Goal: Task Accomplishment & Management: Manage account settings

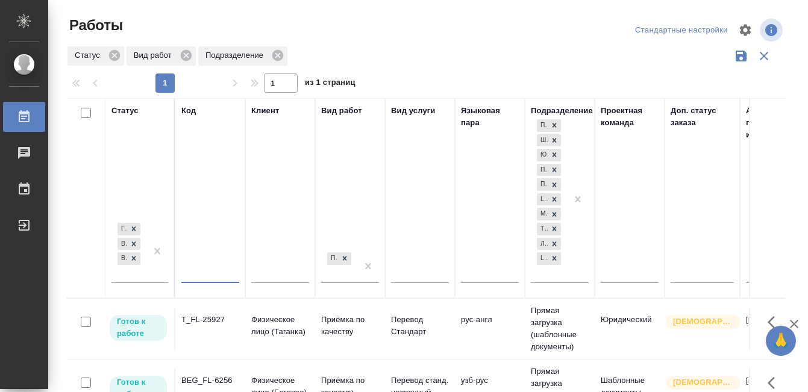
type input "Ы"
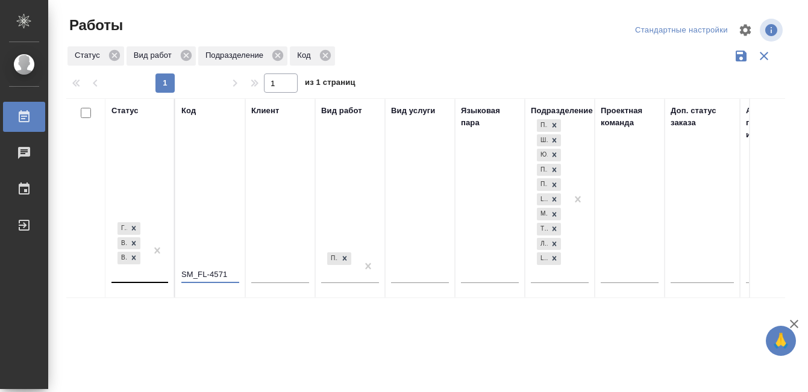
type input "SM_FL-4571"
click at [133, 275] on th "Статус Готов к работе В работе В ожидании" at bounding box center [140, 198] width 70 height 200
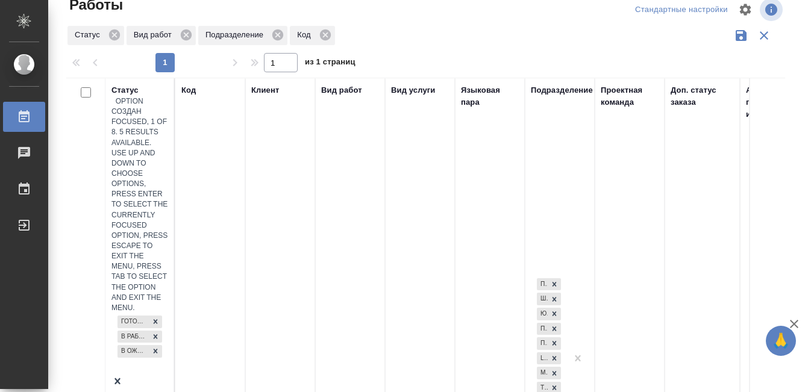
scroll to position [22, 0]
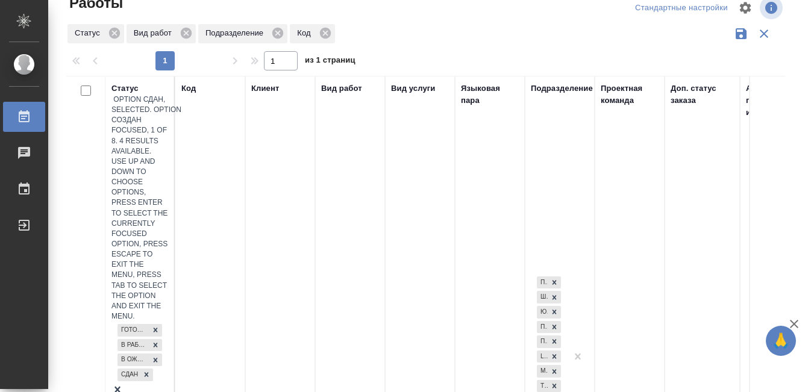
click at [151, 384] on div at bounding box center [140, 391] width 57 height 15
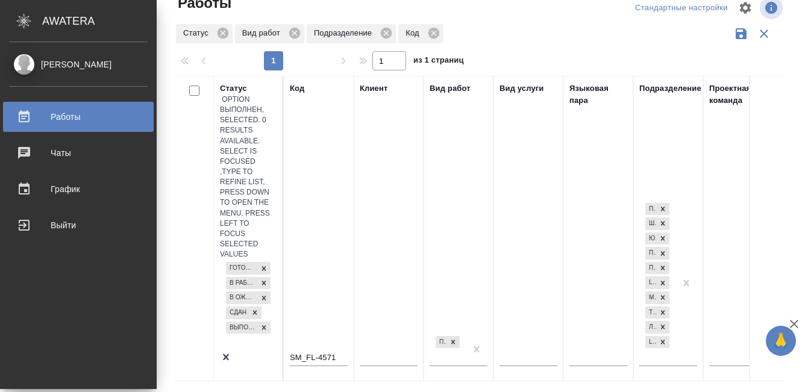
click at [25, 118] on div "Работы" at bounding box center [78, 117] width 139 height 18
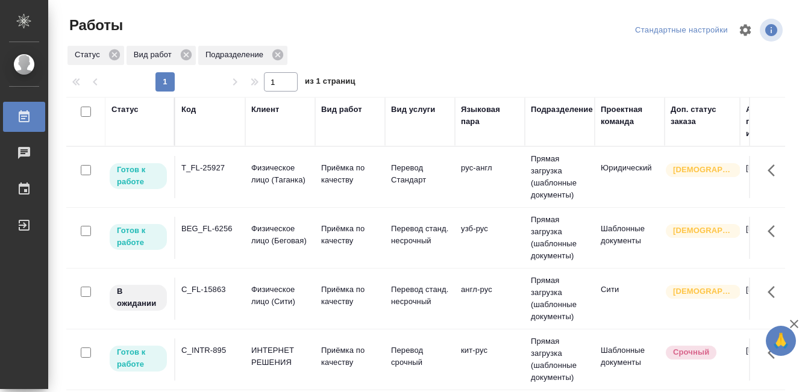
click at [216, 232] on div "BEG_FL-6256" at bounding box center [210, 229] width 58 height 12
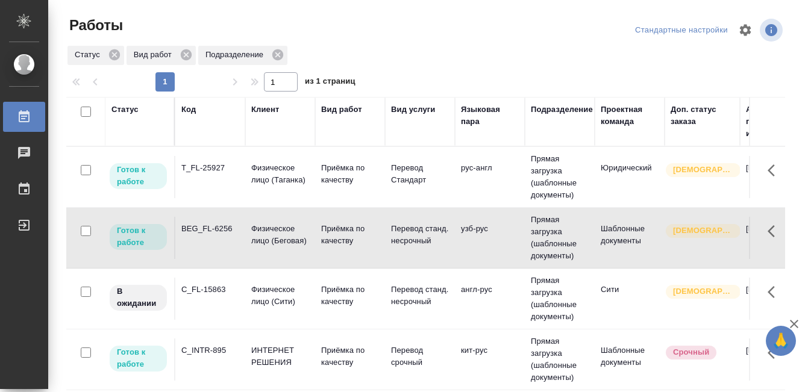
click at [216, 231] on div "BEG_FL-6256" at bounding box center [210, 229] width 58 height 12
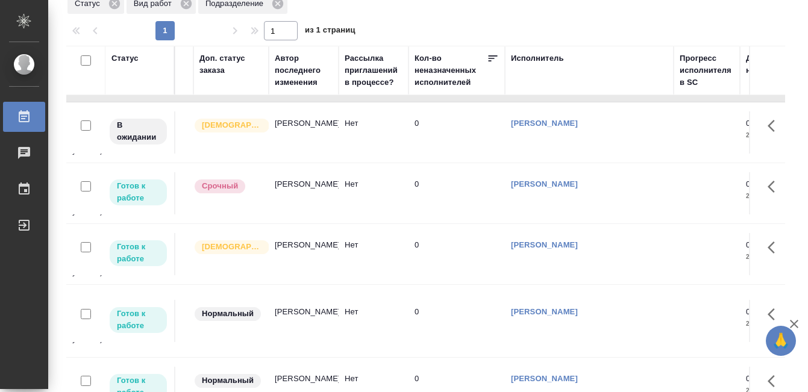
scroll to position [115, 0]
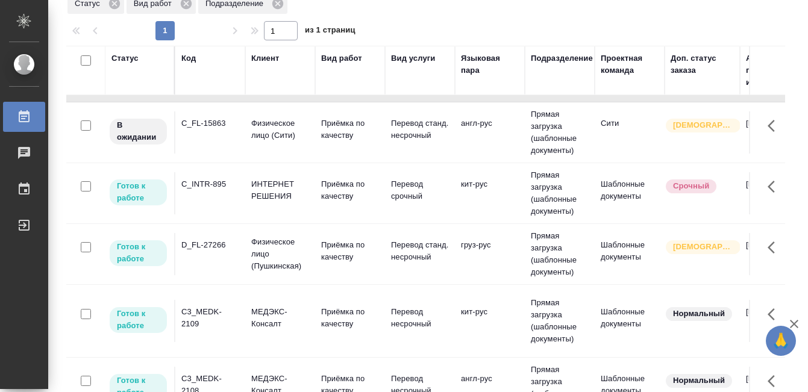
click at [216, 251] on div "D_FL-27266" at bounding box center [210, 245] width 58 height 12
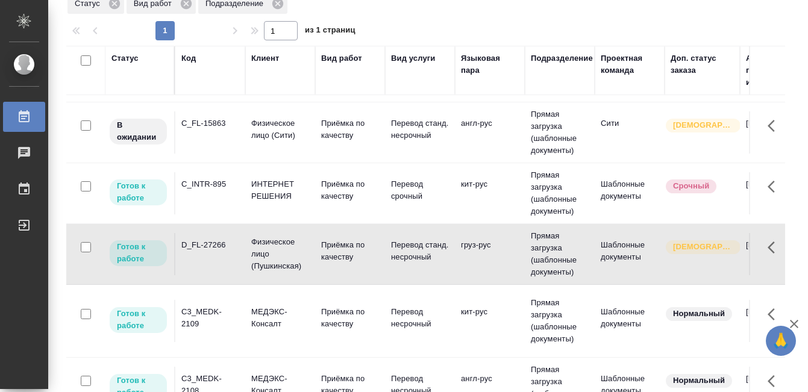
click at [216, 251] on div "D_FL-27266" at bounding box center [210, 245] width 58 height 12
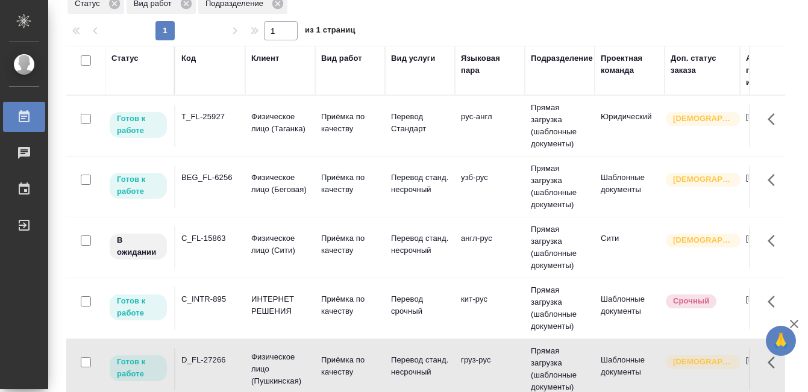
click at [242, 133] on td "T_FL-25927" at bounding box center [210, 126] width 70 height 42
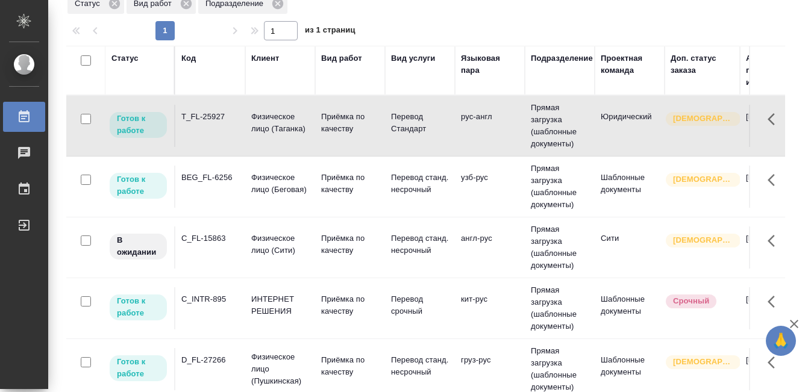
click at [208, 132] on td "T_FL-25927" at bounding box center [210, 126] width 70 height 42
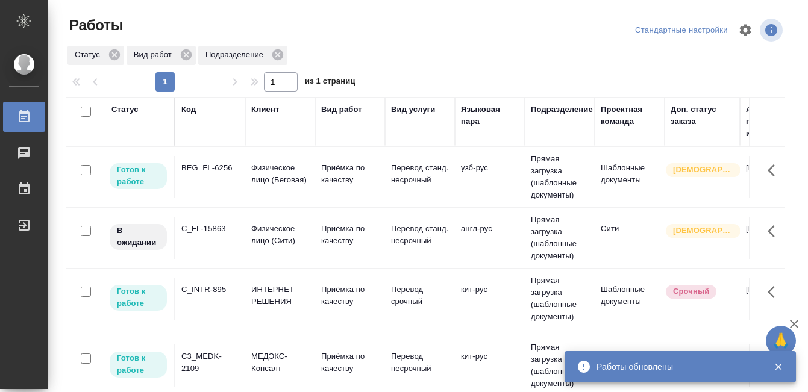
click at [234, 168] on div "BEG_FL-6256" at bounding box center [210, 168] width 58 height 12
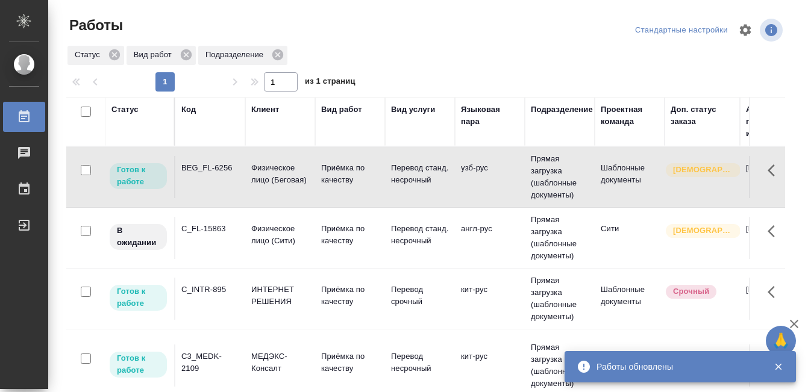
click at [234, 168] on div "BEG_FL-6256" at bounding box center [210, 168] width 58 height 12
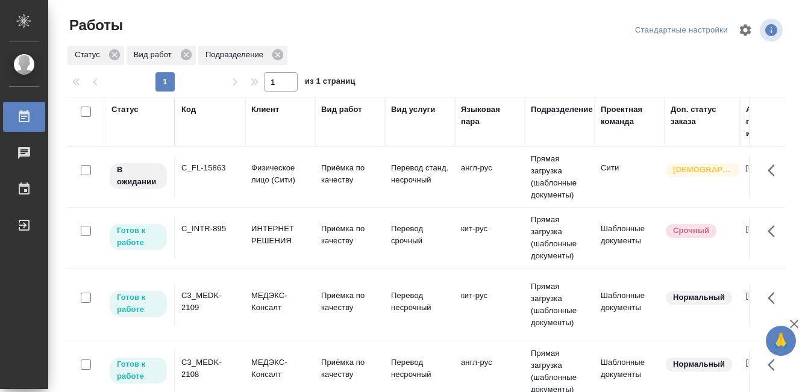
click at [125, 107] on div "Статус" at bounding box center [125, 110] width 27 height 12
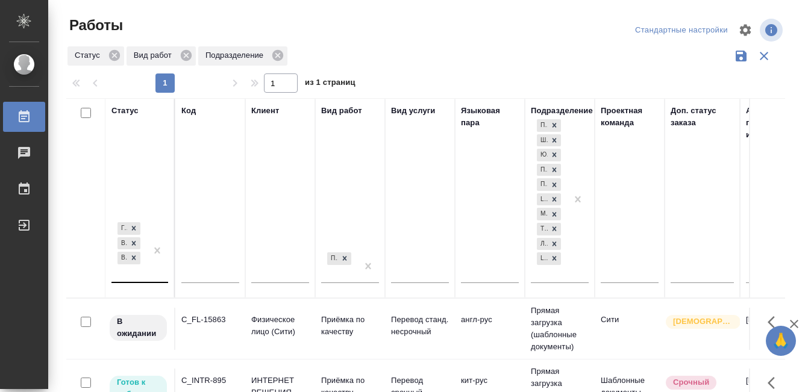
click at [146, 271] on div "Готов к работе В работе В ожидании" at bounding box center [140, 256] width 57 height 72
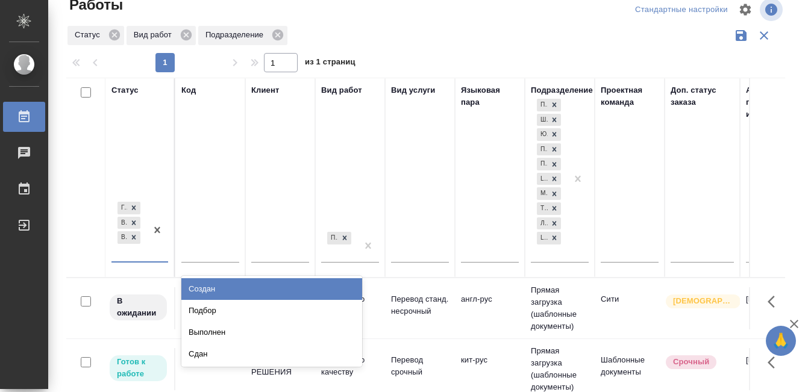
scroll to position [22, 0]
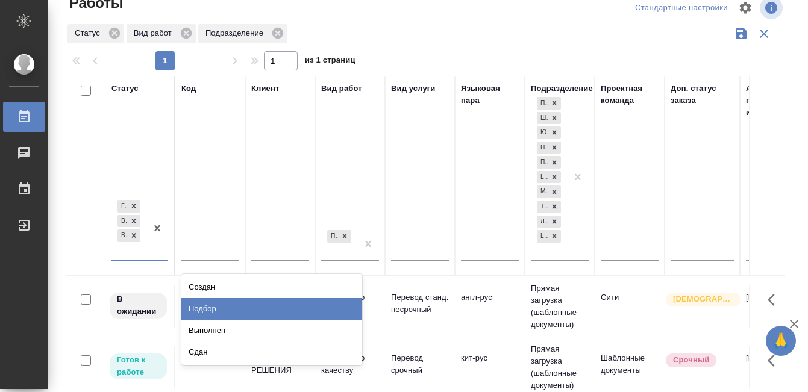
click at [229, 304] on div "Подбор" at bounding box center [271, 309] width 181 height 22
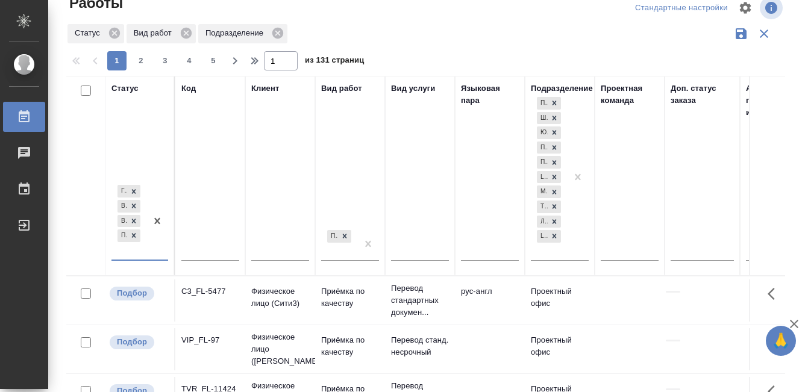
scroll to position [0, 723]
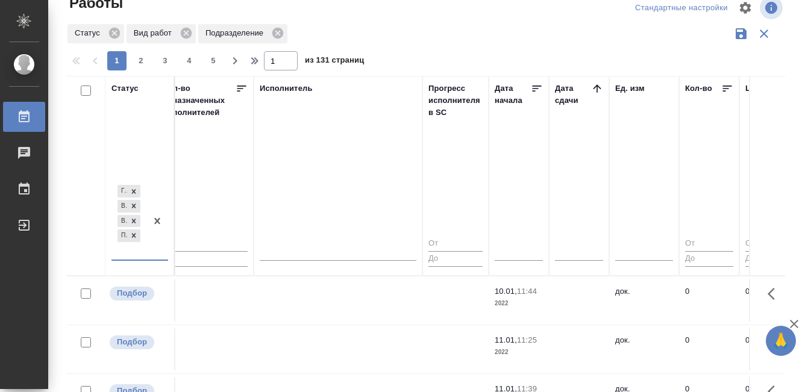
drag, startPoint x: 600, startPoint y: 87, endPoint x: 544, endPoint y: 45, distance: 70.2
click at [600, 87] on icon at bounding box center [597, 88] width 8 height 8
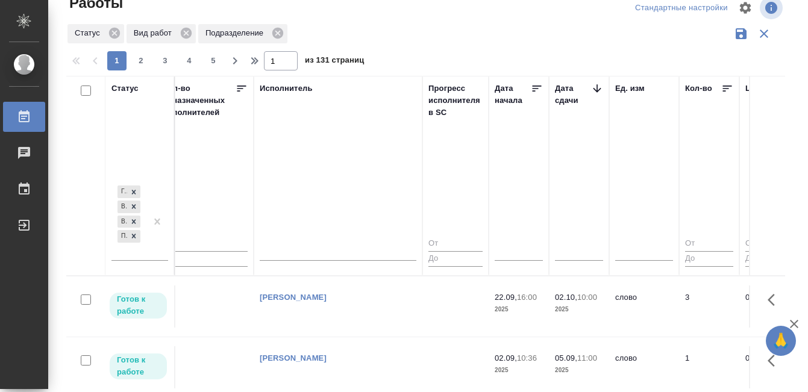
click at [30, 116] on icon at bounding box center [24, 117] width 14 height 14
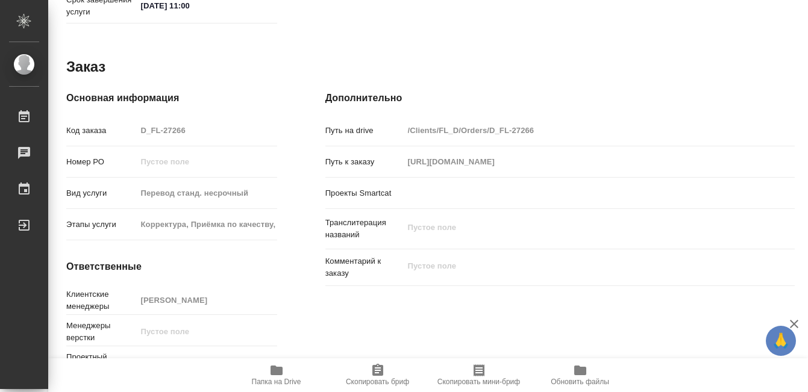
scroll to position [660, 0]
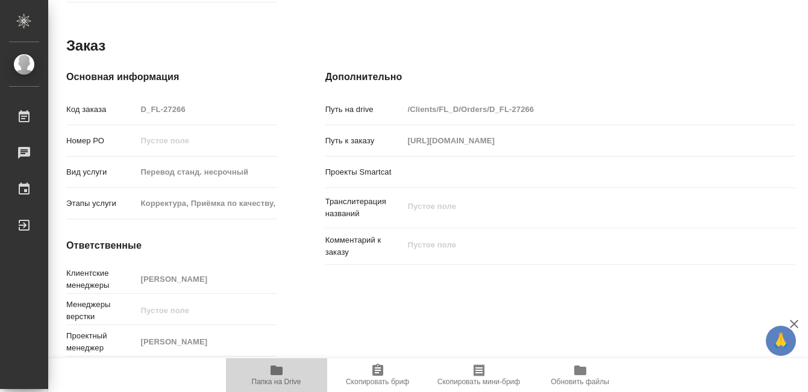
click at [282, 364] on icon "button" at bounding box center [276, 370] width 14 height 14
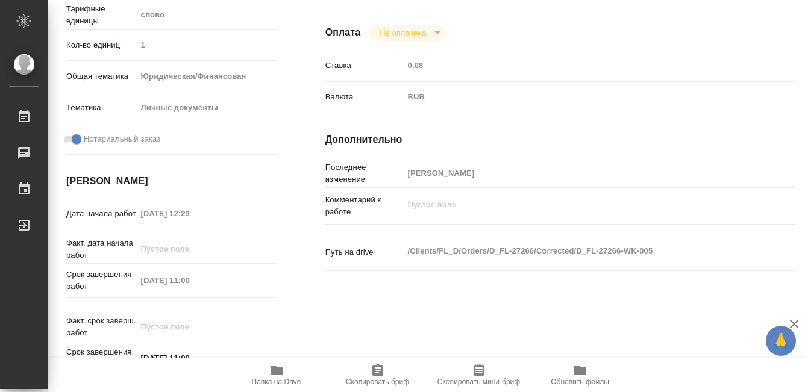
scroll to position [0, 0]
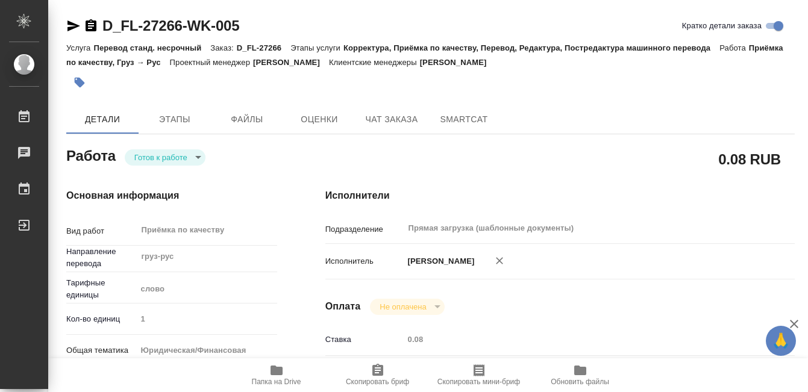
click at [73, 83] on button "button" at bounding box center [79, 82] width 27 height 27
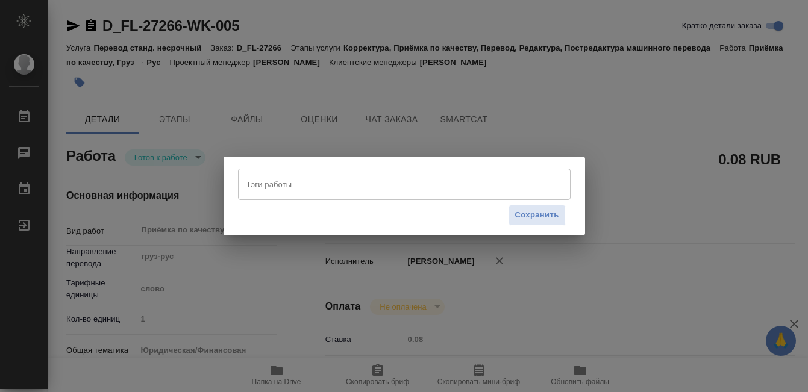
click at [341, 186] on input "Тэги работы" at bounding box center [392, 184] width 299 height 20
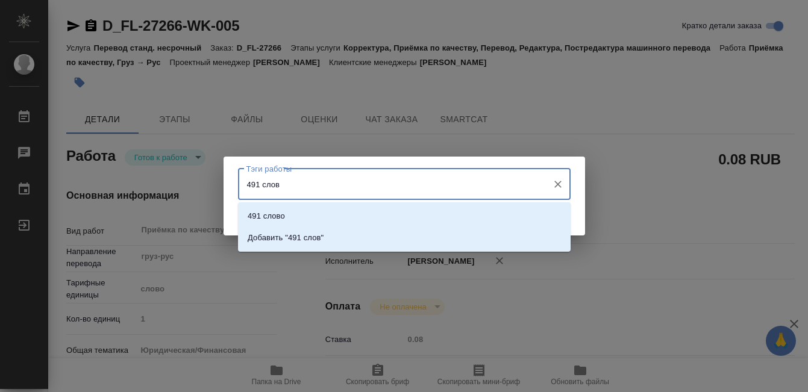
type input "491 слово"
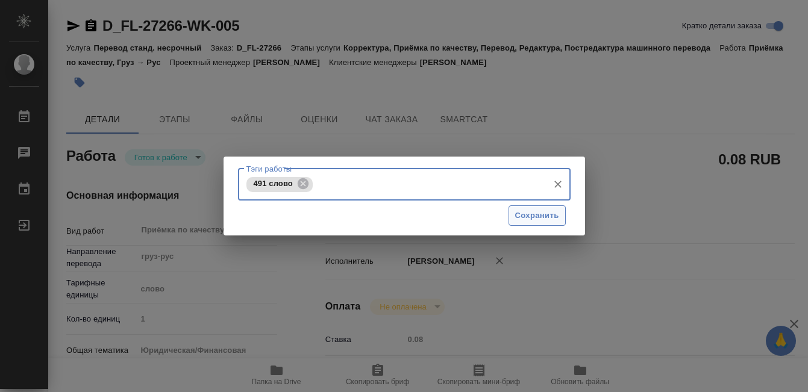
click at [549, 217] on span "Сохранить" at bounding box center [537, 216] width 44 height 14
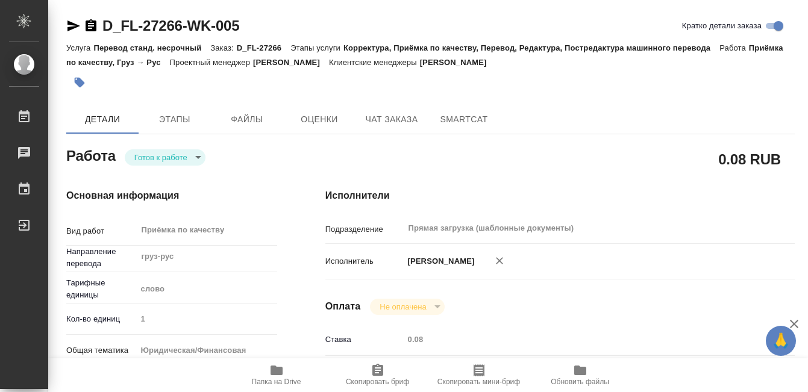
type input "readyForWork"
type input "груз-рус"
type input "5a8b1489cc6b4906c91bfd90"
type input "1"
type input "yr-fn"
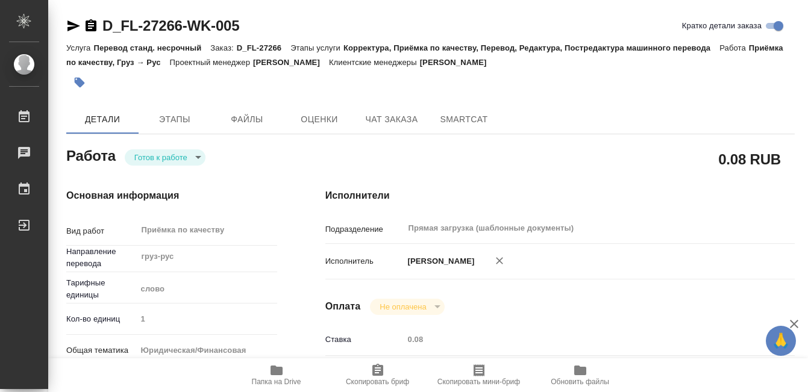
type input "5a8b8b956a9677013d343cfe"
checkbox input "true"
type input "01.09.2025 12:29"
type input "04.09.2025 11:00"
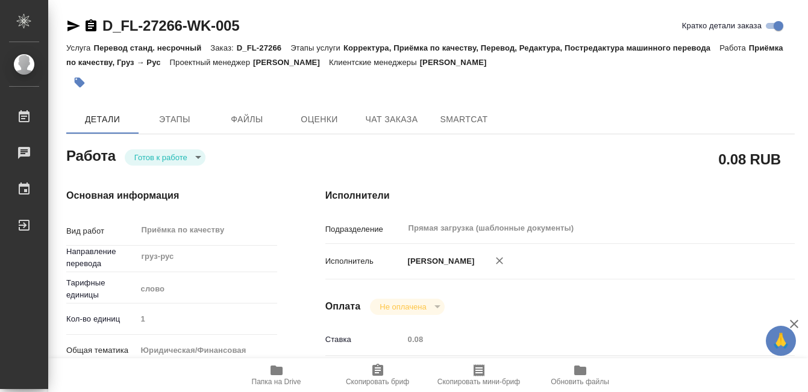
type input "Прямая загрузка (шаблонные документы)"
type input "notPayed"
type input "0.08"
type input "RUB"
type input "[PERSON_NAME]"
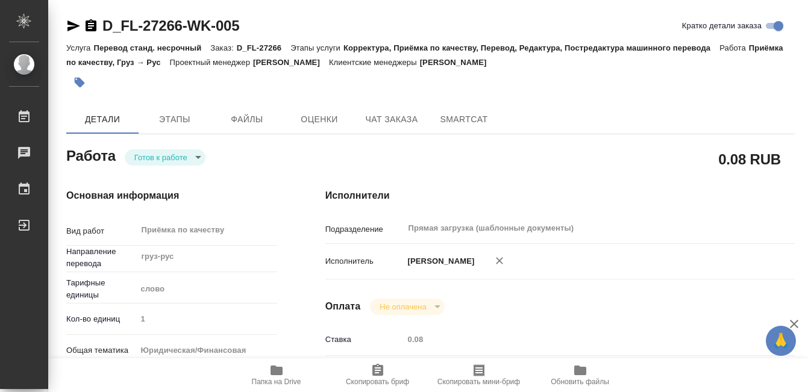
type input "D_FL-27266"
type input "Перевод станд. несрочный"
type input "Корректура, Приёмка по качеству, Перевод, Редактура, Постредактура машинного пе…"
type input "Давыдова Елена"
type input "/Clients/FL_D/Orders/D_FL-27266"
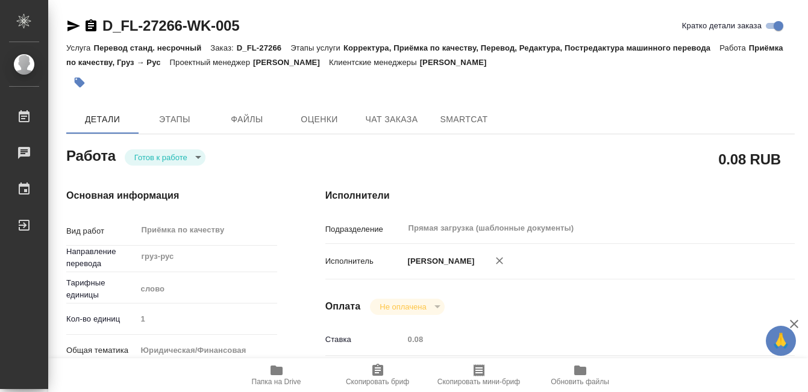
type input "https://drive.awatera.com/s/KSrP75Wresj7MCd"
click at [175, 159] on body "🙏 .cls-1 fill:#fff; AWATERA Kobzeva Elizaveta Работы 0 Чаты График Выйти D_FL-2…" at bounding box center [404, 196] width 808 height 392
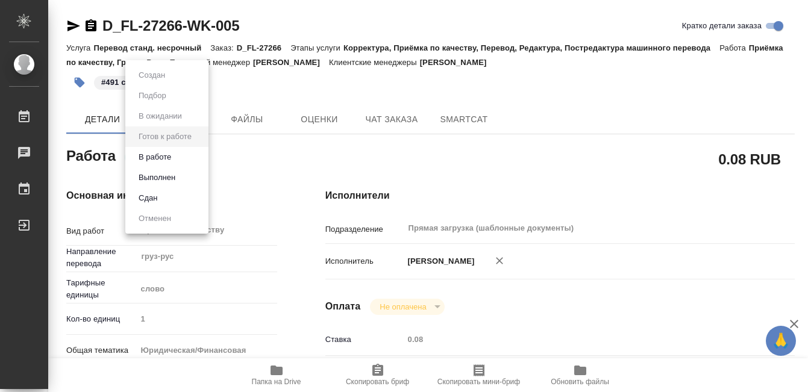
click at [179, 176] on li "Выполнен" at bounding box center [166, 178] width 83 height 20
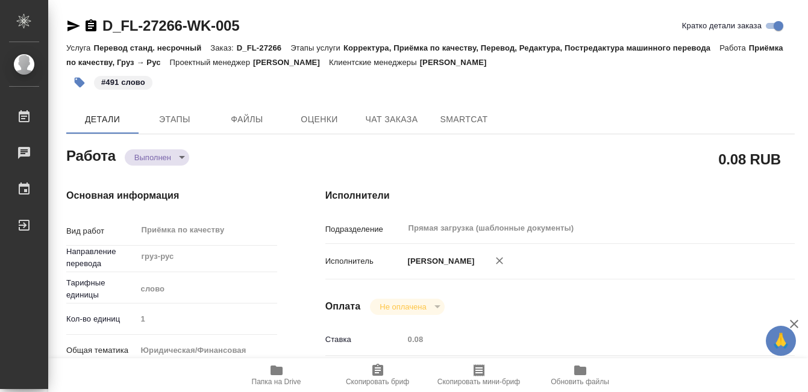
type textarea "x"
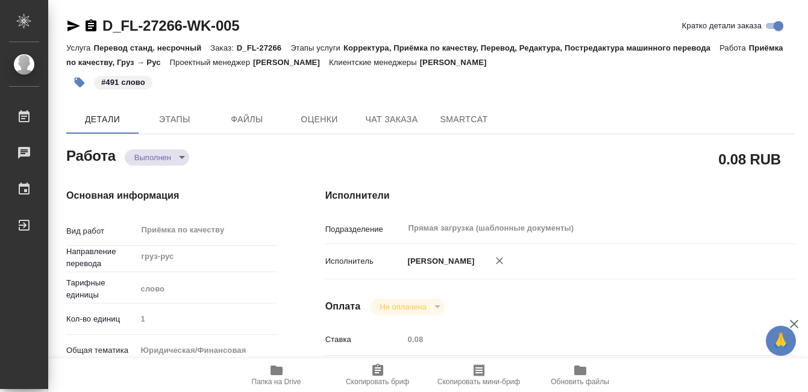
type textarea "x"
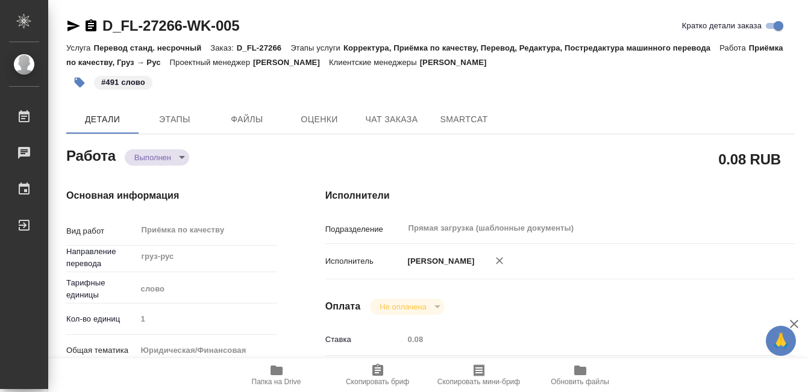
click at [94, 24] on icon "button" at bounding box center [91, 25] width 11 height 12
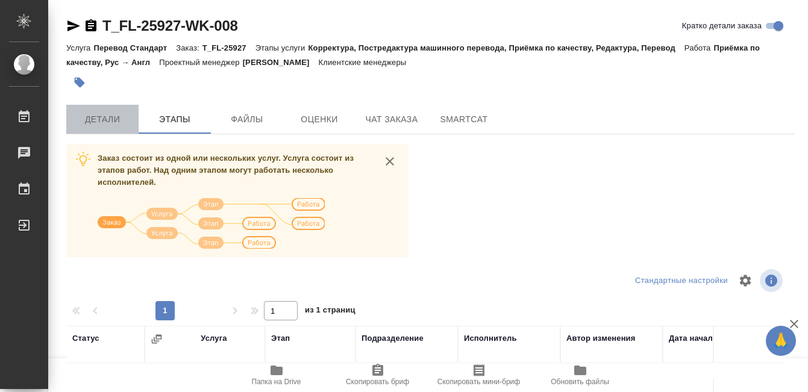
click at [101, 113] on span "Детали" at bounding box center [103, 119] width 58 height 15
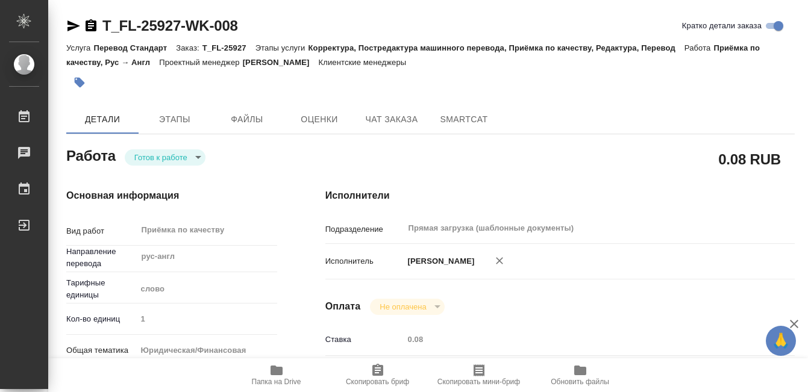
type textarea "x"
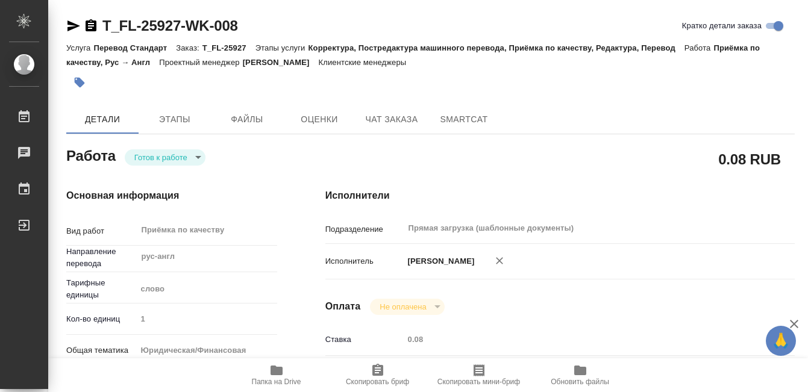
type textarea "x"
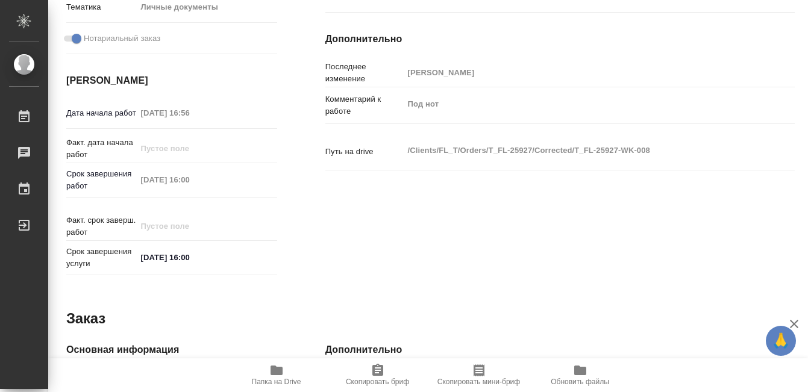
type textarea "x"
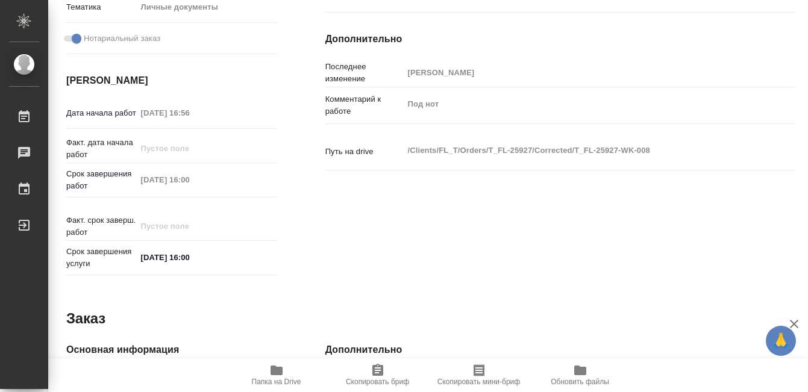
scroll to position [660, 0]
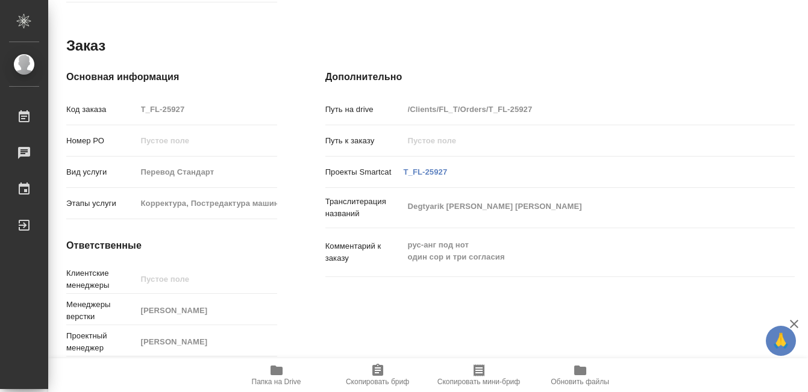
click at [278, 368] on icon "button" at bounding box center [277, 371] width 12 height 10
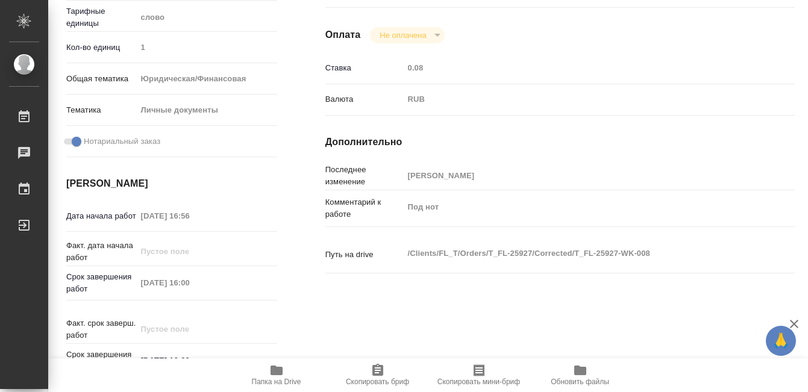
scroll to position [0, 0]
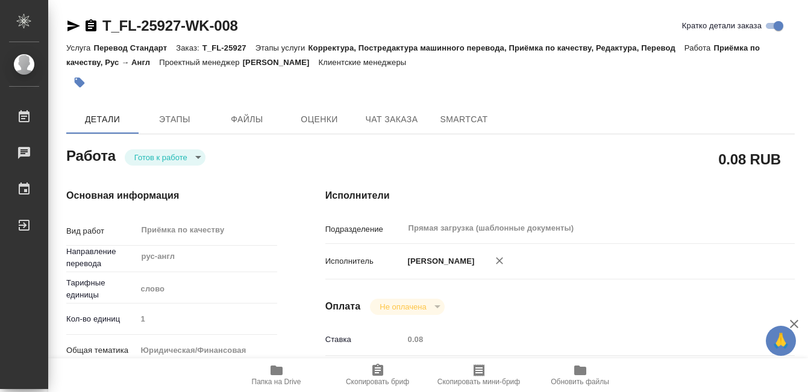
click at [92, 23] on icon "button" at bounding box center [91, 26] width 14 height 14
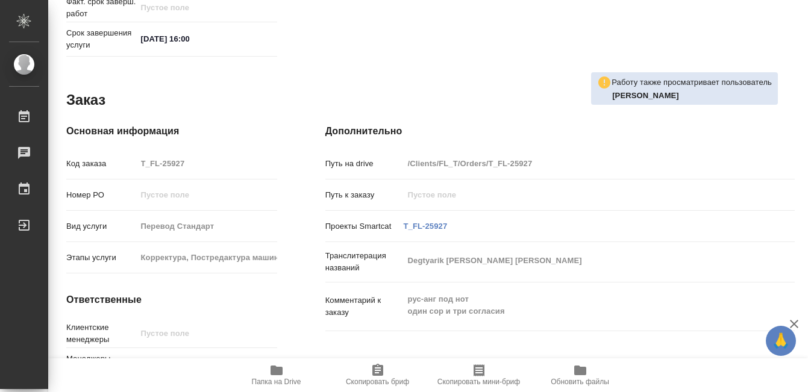
scroll to position [660, 0]
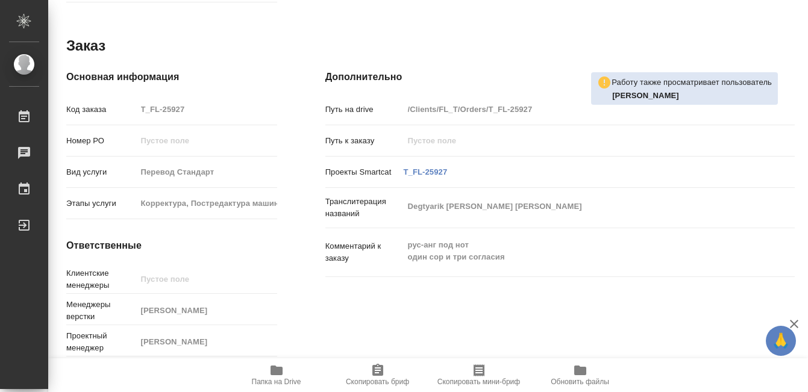
click at [277, 365] on icon "button" at bounding box center [276, 370] width 14 height 14
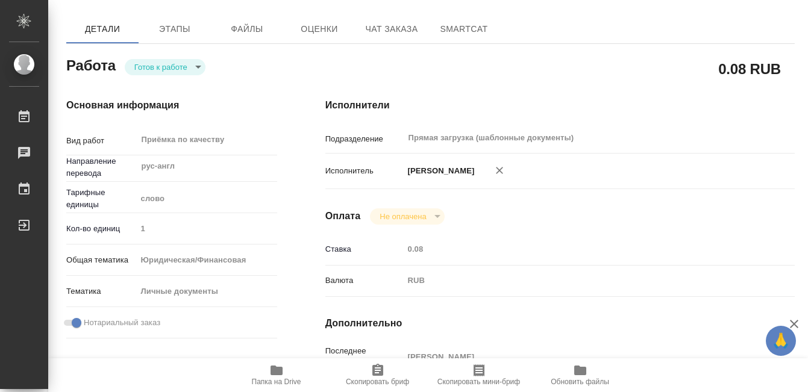
scroll to position [0, 0]
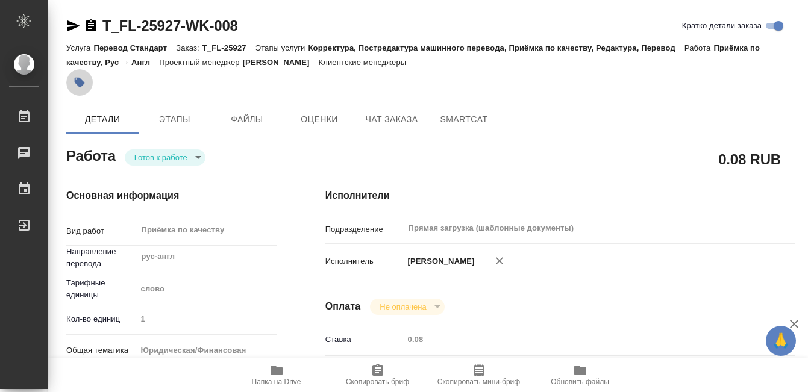
click at [77, 87] on icon "button" at bounding box center [80, 83] width 12 height 12
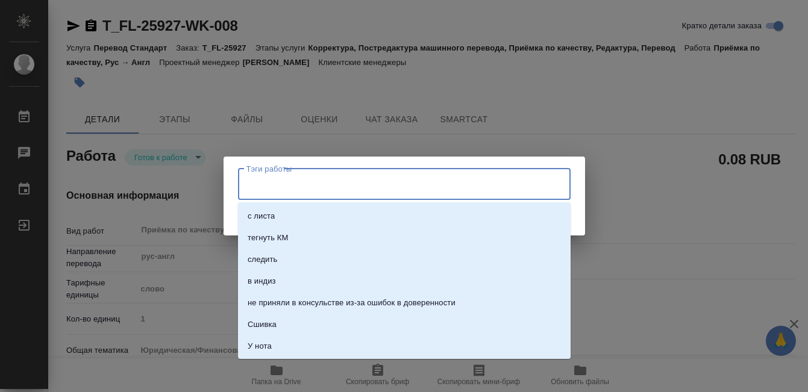
click at [322, 178] on input "Тэги работы" at bounding box center [392, 184] width 299 height 20
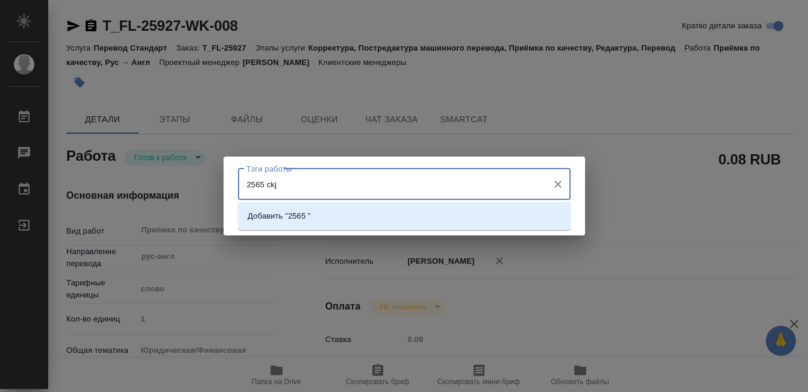
type input "2565 ckjd"
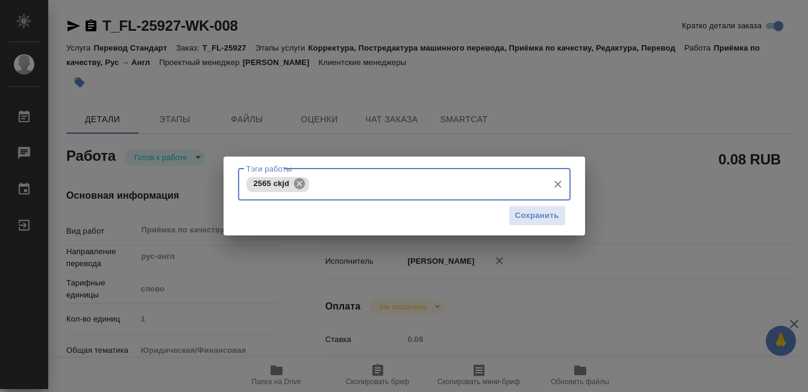
click at [303, 183] on icon at bounding box center [299, 183] width 11 height 11
type input "2565 слов"
click at [542, 215] on span "Сохранить" at bounding box center [537, 216] width 44 height 14
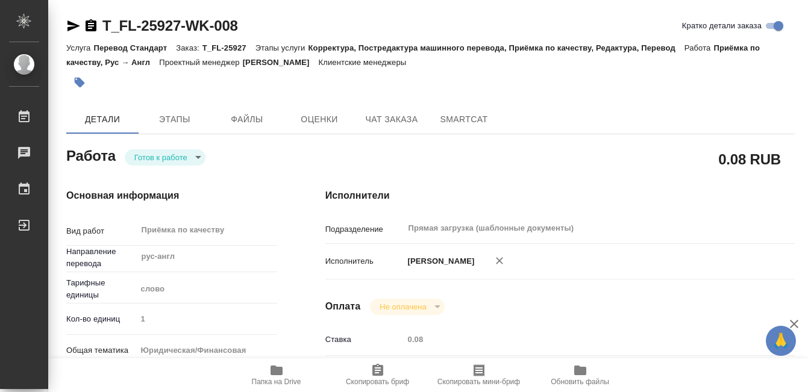
type input "readyForWork"
type input "рус-англ"
type input "5a8b1489cc6b4906c91bfd90"
type input "1"
type input "yr-fn"
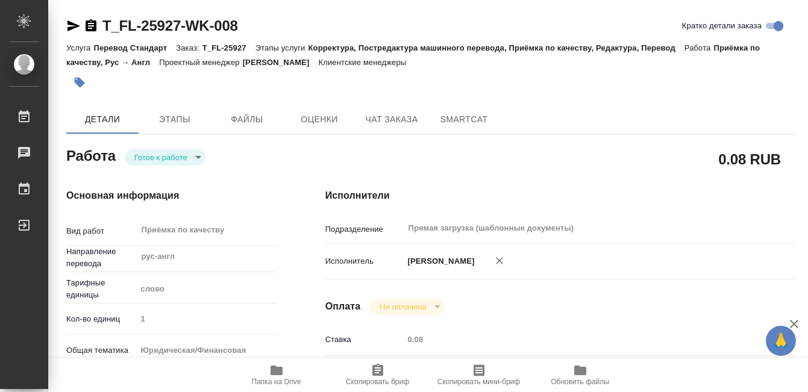
type input "5a8b8b956a9677013d343cfe"
checkbox input "true"
type input "29.08.2025 16:56"
type input "02.09.2025 16:00"
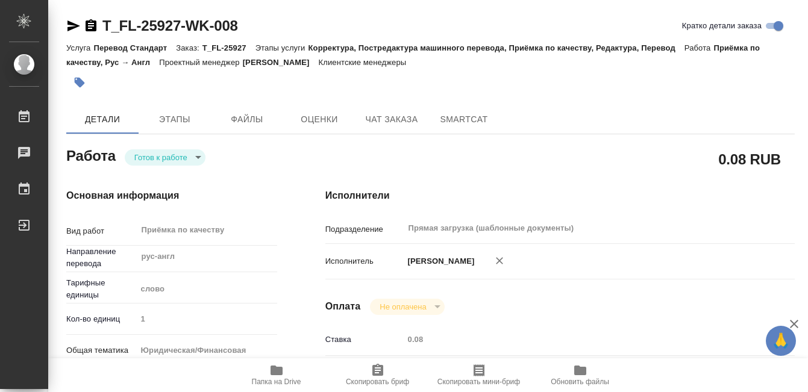
type input "Прямая загрузка (шаблонные документы)"
type input "notPayed"
type input "0.08"
type input "RUB"
type input "[PERSON_NAME]"
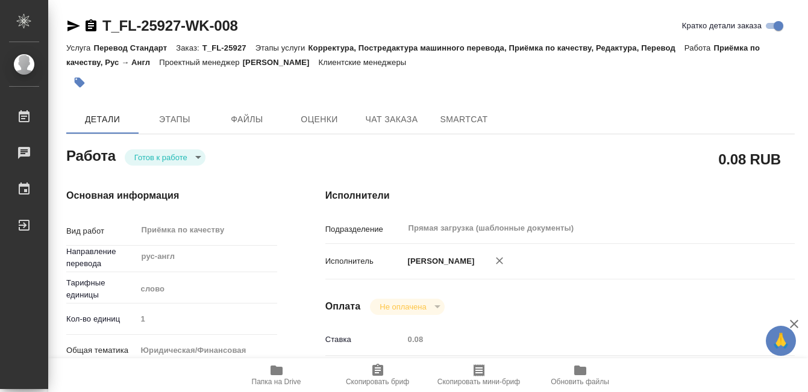
type input "T_FL-25927"
type input "Перевод Стандарт"
type input "Корректура, Постредактура машинного перевода, Приёмка по качеству, Редактура, П…"
type input "Петрова Валерия"
type input "/Clients/FL_T/Orders/T_FL-25927"
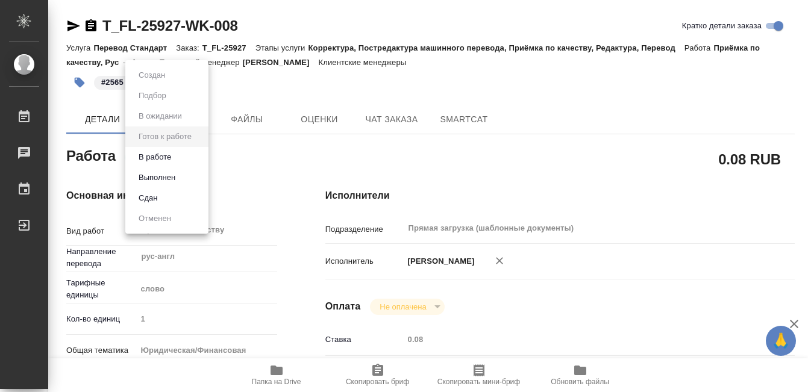
click at [183, 157] on body "🙏 .cls-1 fill:#fff; AWATERA Kobzeva Elizaveta Работы 0 Чаты График Выйти T_FL-2…" at bounding box center [404, 196] width 808 height 392
click at [179, 173] on button "Выполнен" at bounding box center [157, 177] width 44 height 13
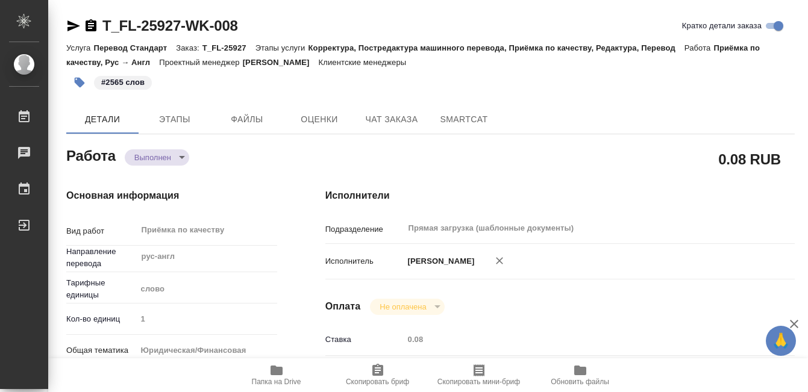
type textarea "x"
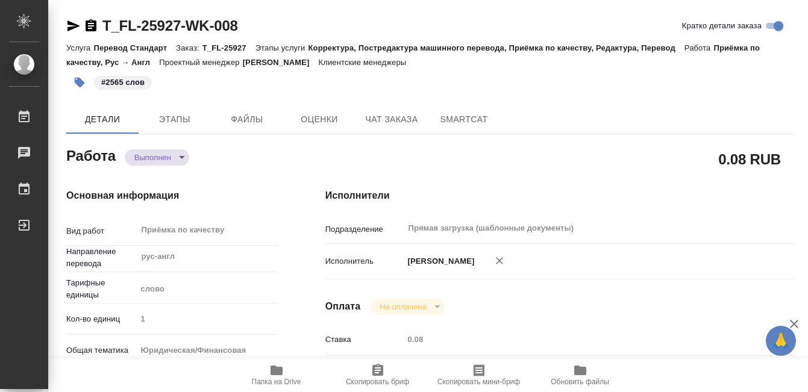
type textarea "x"
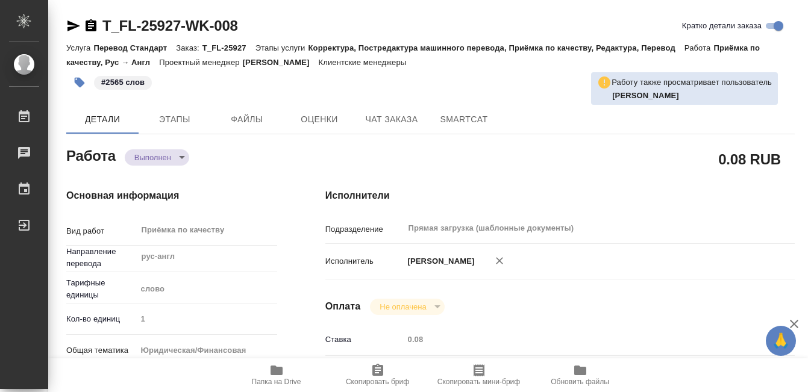
click at [90, 25] on icon "button" at bounding box center [91, 25] width 11 height 12
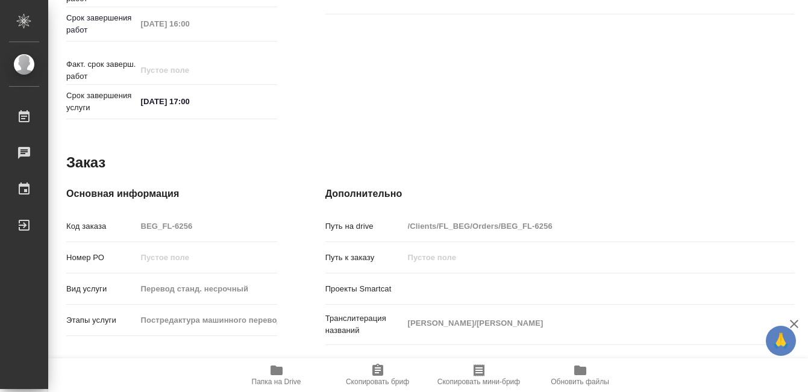
scroll to position [660, 0]
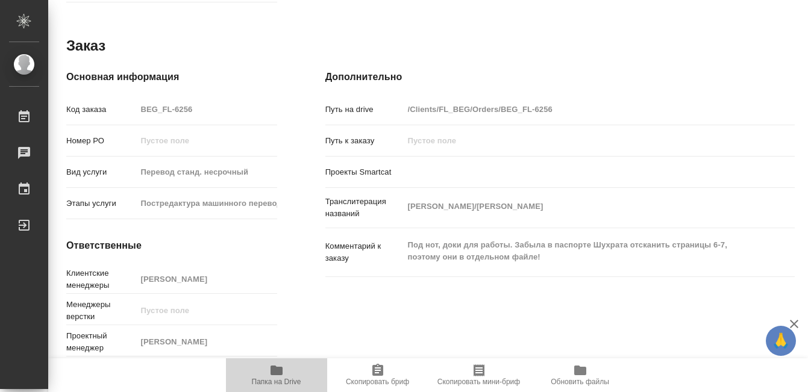
click at [274, 370] on icon "button" at bounding box center [277, 371] width 12 height 10
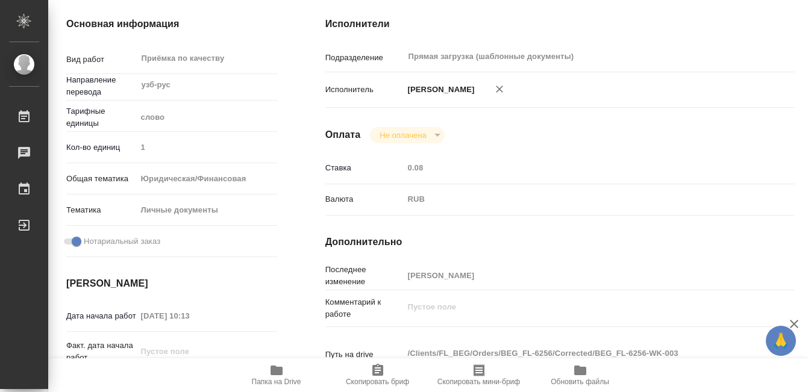
scroll to position [0, 0]
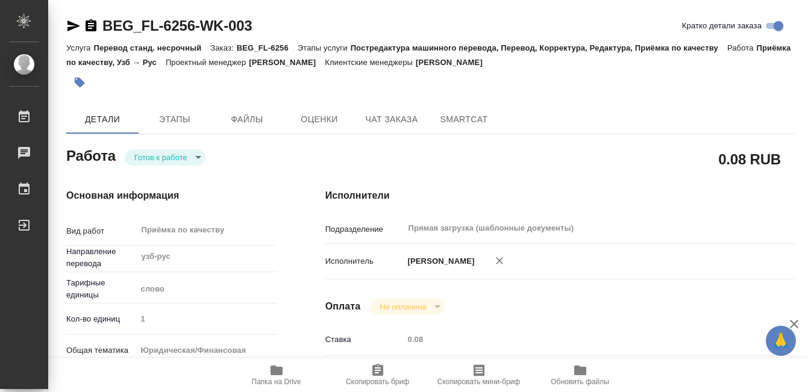
click at [86, 83] on button "button" at bounding box center [79, 82] width 27 height 27
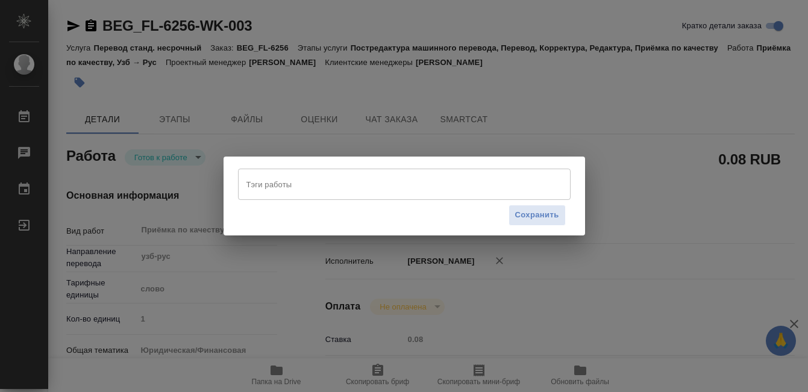
click at [337, 187] on input "Тэги работы" at bounding box center [392, 184] width 299 height 20
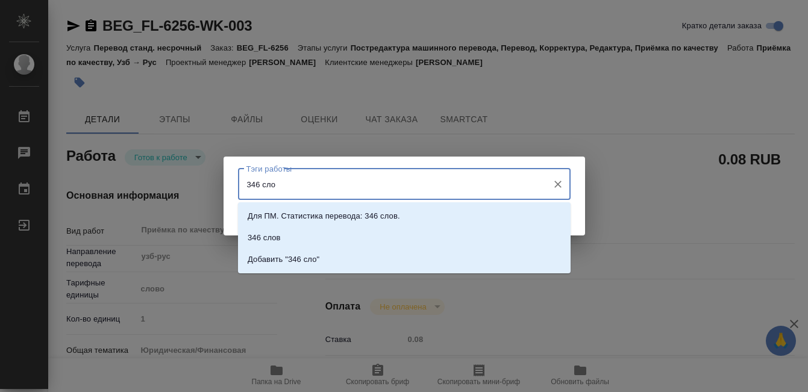
type input "346 слов"
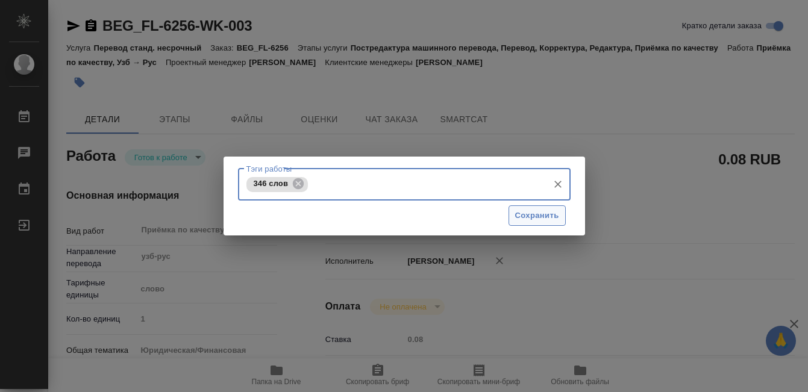
click at [551, 221] on span "Сохранить" at bounding box center [537, 216] width 44 height 14
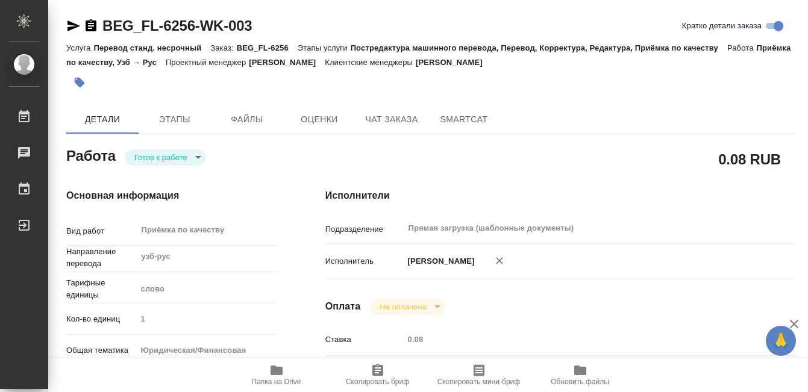
click at [159, 155] on body "🙏 .cls-1 fill:#fff; AWATERA Kobzeva Elizaveta Работы 0 Чаты График Выйти BEG_FL…" at bounding box center [404, 196] width 808 height 392
type input "readyForWork"
type input "узб-рус"
type input "5a8b1489cc6b4906c91bfd90"
type input "1"
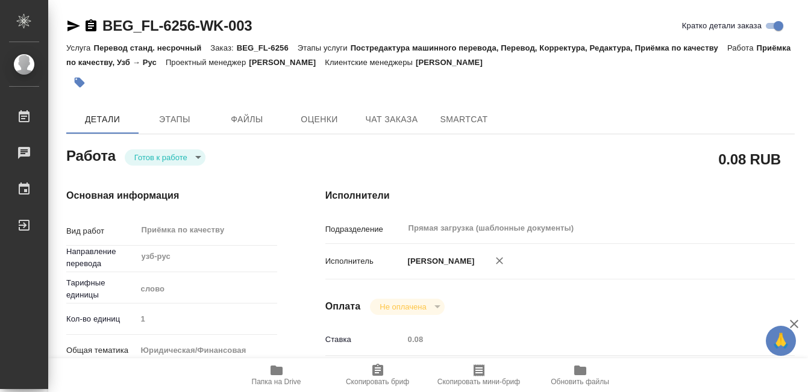
type input "yr-fn"
type input "5a8b8b956a9677013d343cfe"
checkbox input "true"
type input "02.09.2025 10:13"
type input "02.09.2025 16:00"
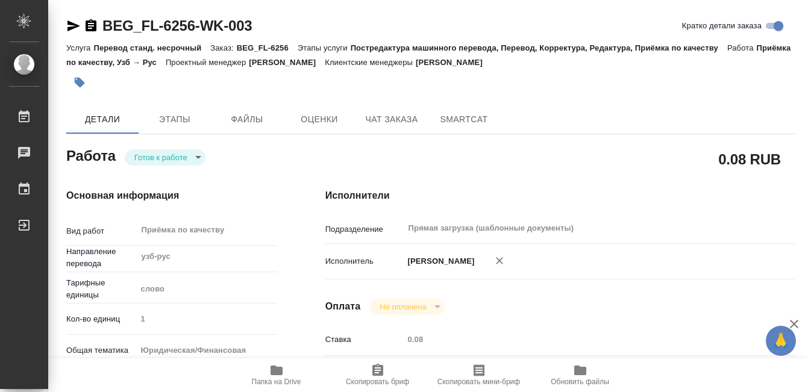
type input "02.09.2025 17:00"
type input "Прямая загрузка (шаблонные документы)"
type input "notPayed"
type input "0.08"
type input "RUB"
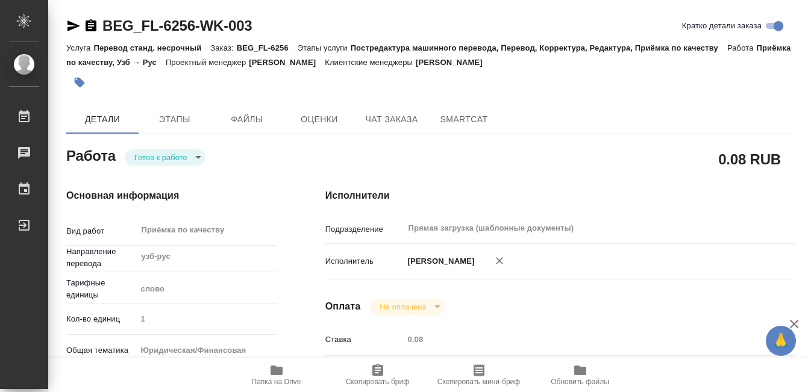
type input "[PERSON_NAME]"
type input "BEG_FL-6256"
type input "Перевод станд. несрочный"
type input "Постредактура машинного перевода, Перевод, Корректура, Редактура, Приёмка по ка…"
type input "Антонова Кристина"
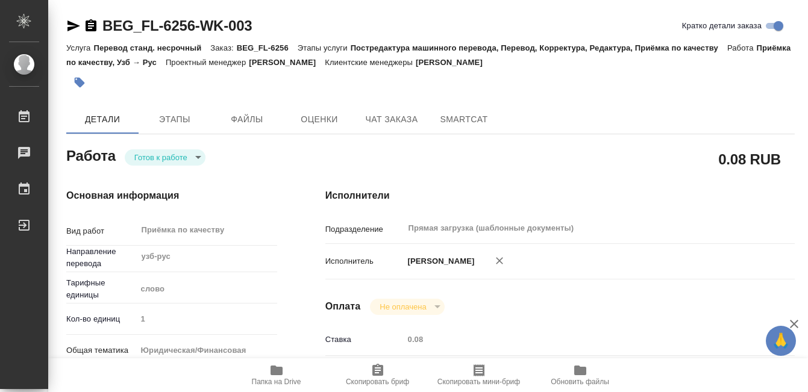
type input "/Clients/FL_BEG/Orders/BEG_FL-6256"
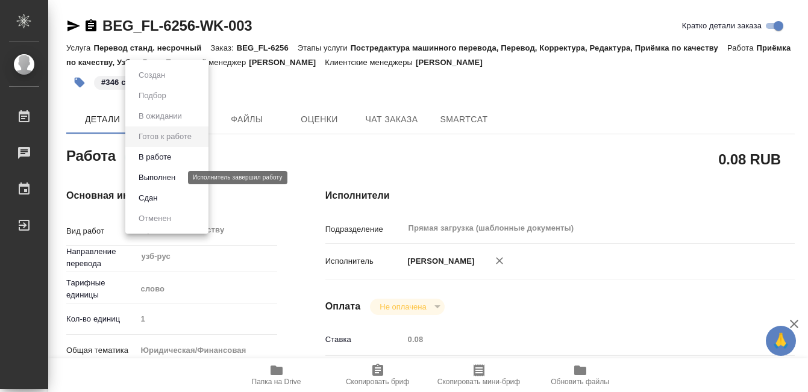
click at [164, 175] on button "Выполнен" at bounding box center [157, 177] width 44 height 13
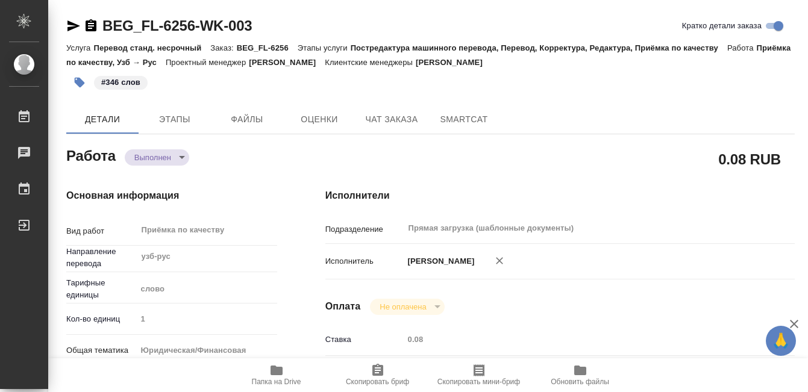
type textarea "x"
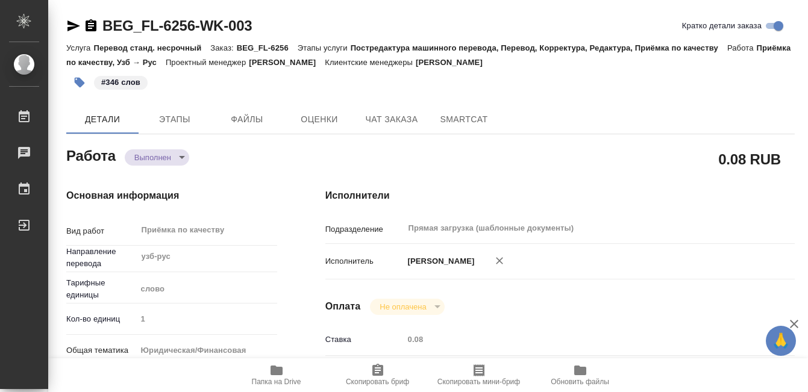
type textarea "x"
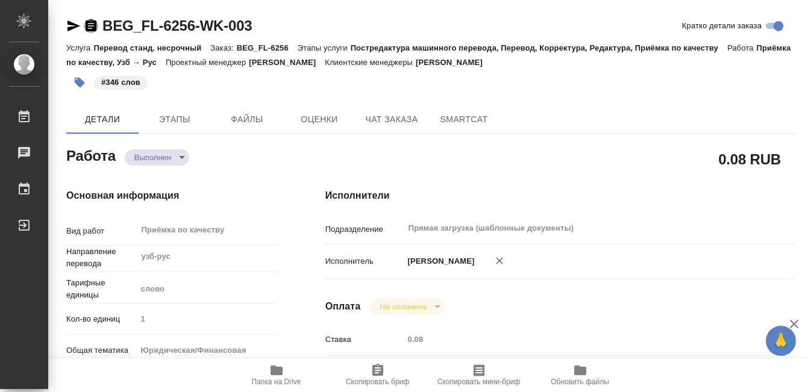
click at [92, 22] on icon "button" at bounding box center [91, 25] width 11 height 12
